Goal: Navigation & Orientation: Find specific page/section

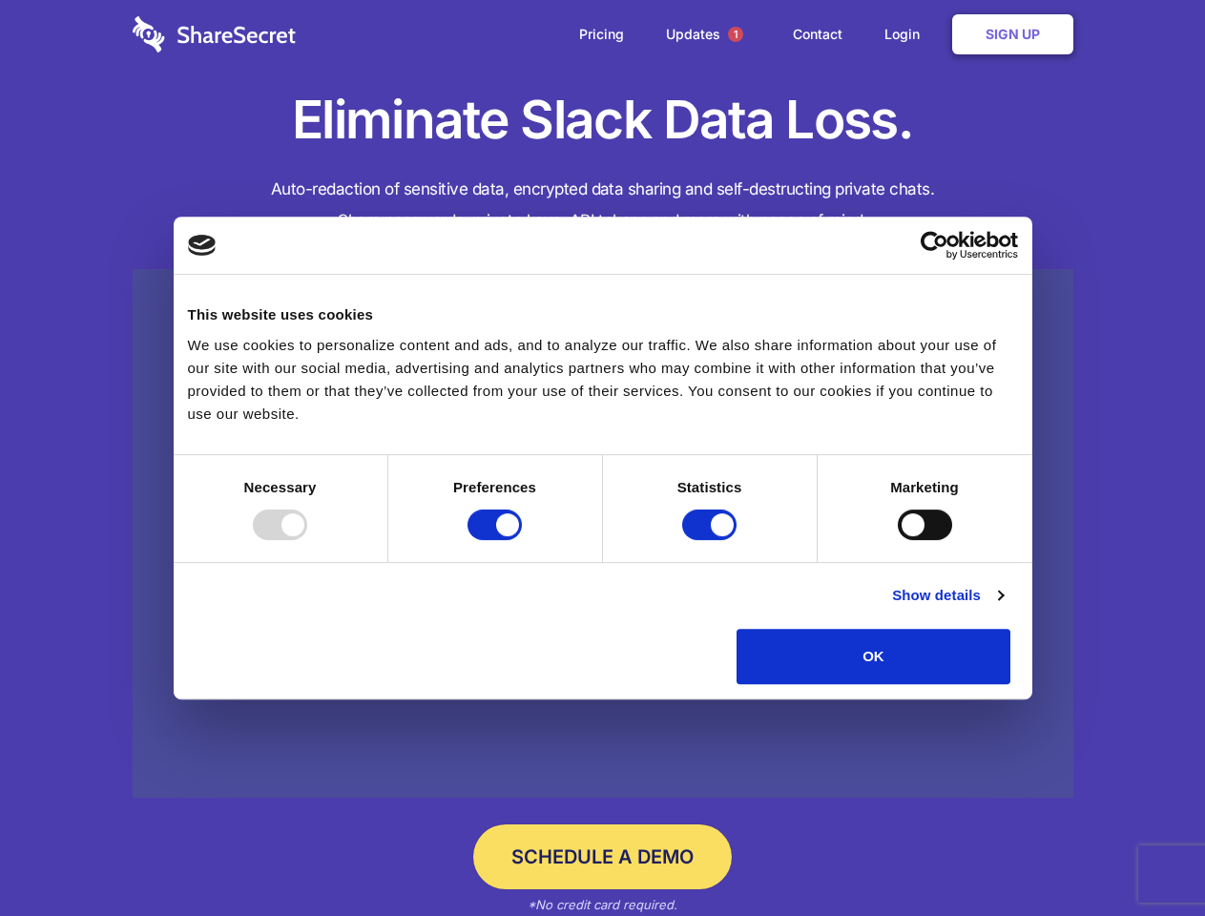
click at [307, 540] on div at bounding box center [280, 525] width 54 height 31
click at [522, 540] on input "Preferences" at bounding box center [495, 525] width 54 height 31
checkbox input "false"
click at [712, 540] on input "Statistics" at bounding box center [709, 525] width 54 height 31
checkbox input "false"
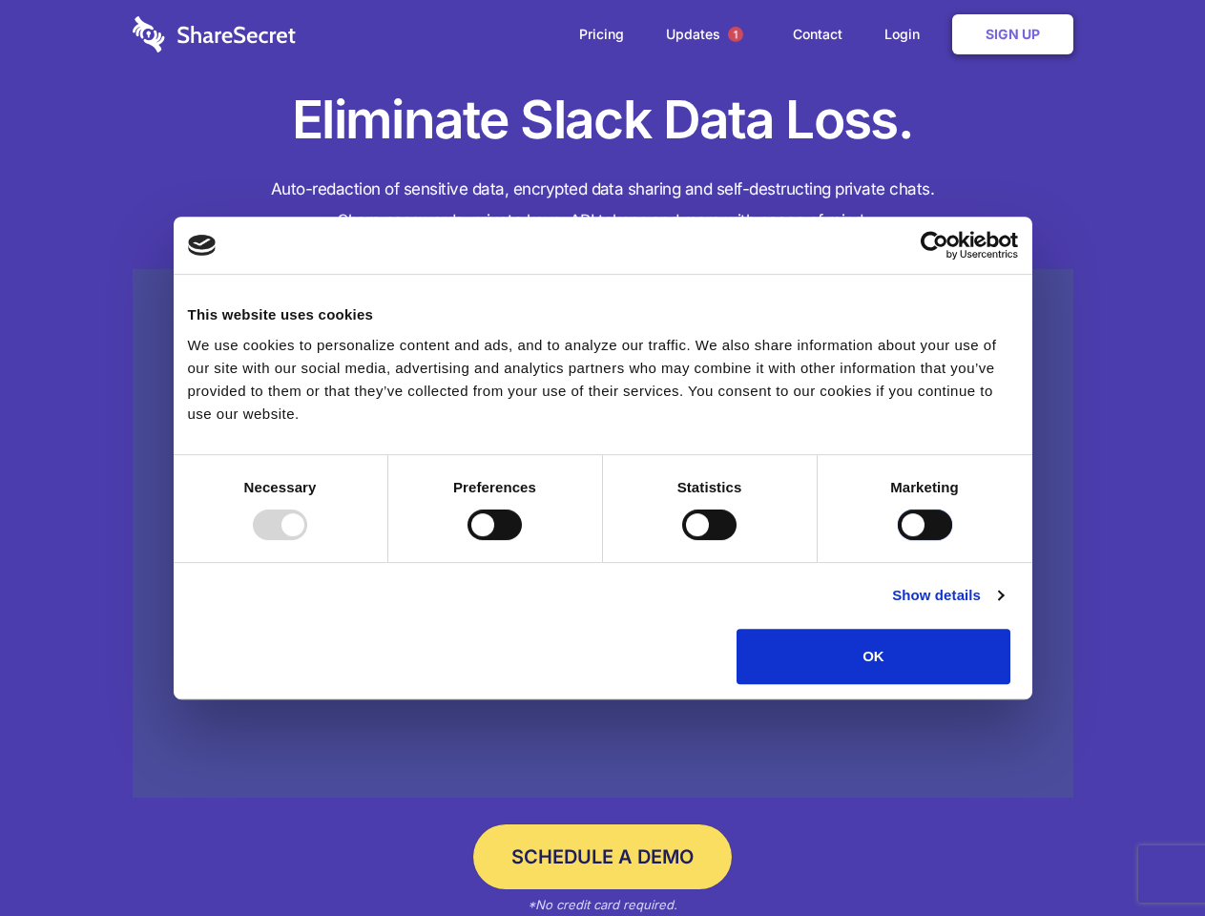
click at [898, 540] on input "Marketing" at bounding box center [925, 525] width 54 height 31
checkbox input "true"
click at [1003, 607] on link "Show details" at bounding box center [947, 595] width 111 height 23
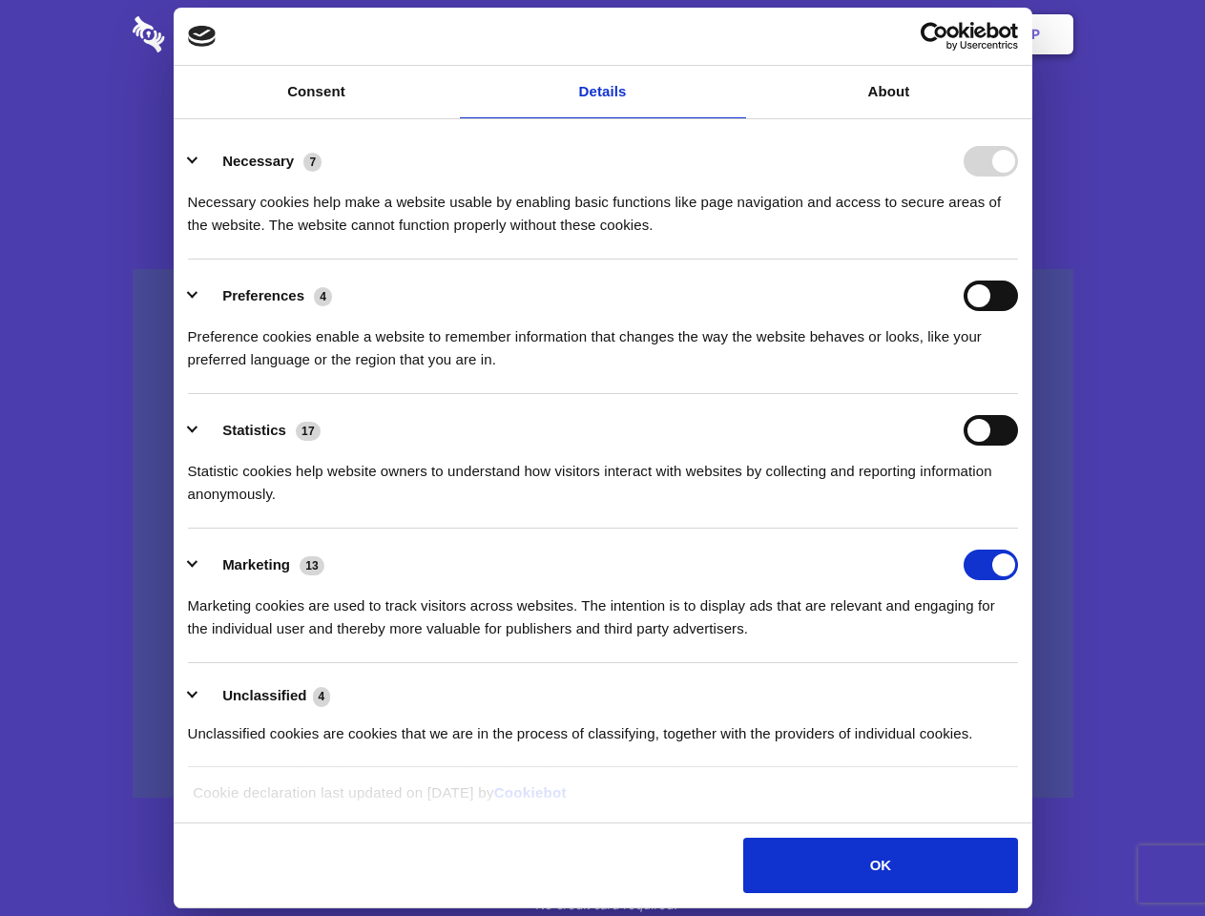
click at [1018, 237] on div "Necessary 7 Necessary cookies help make a website usable by enabling basic func…" at bounding box center [603, 191] width 830 height 91
click at [735, 34] on span "1" at bounding box center [735, 34] width 15 height 15
